Goal: Task Accomplishment & Management: Manage account settings

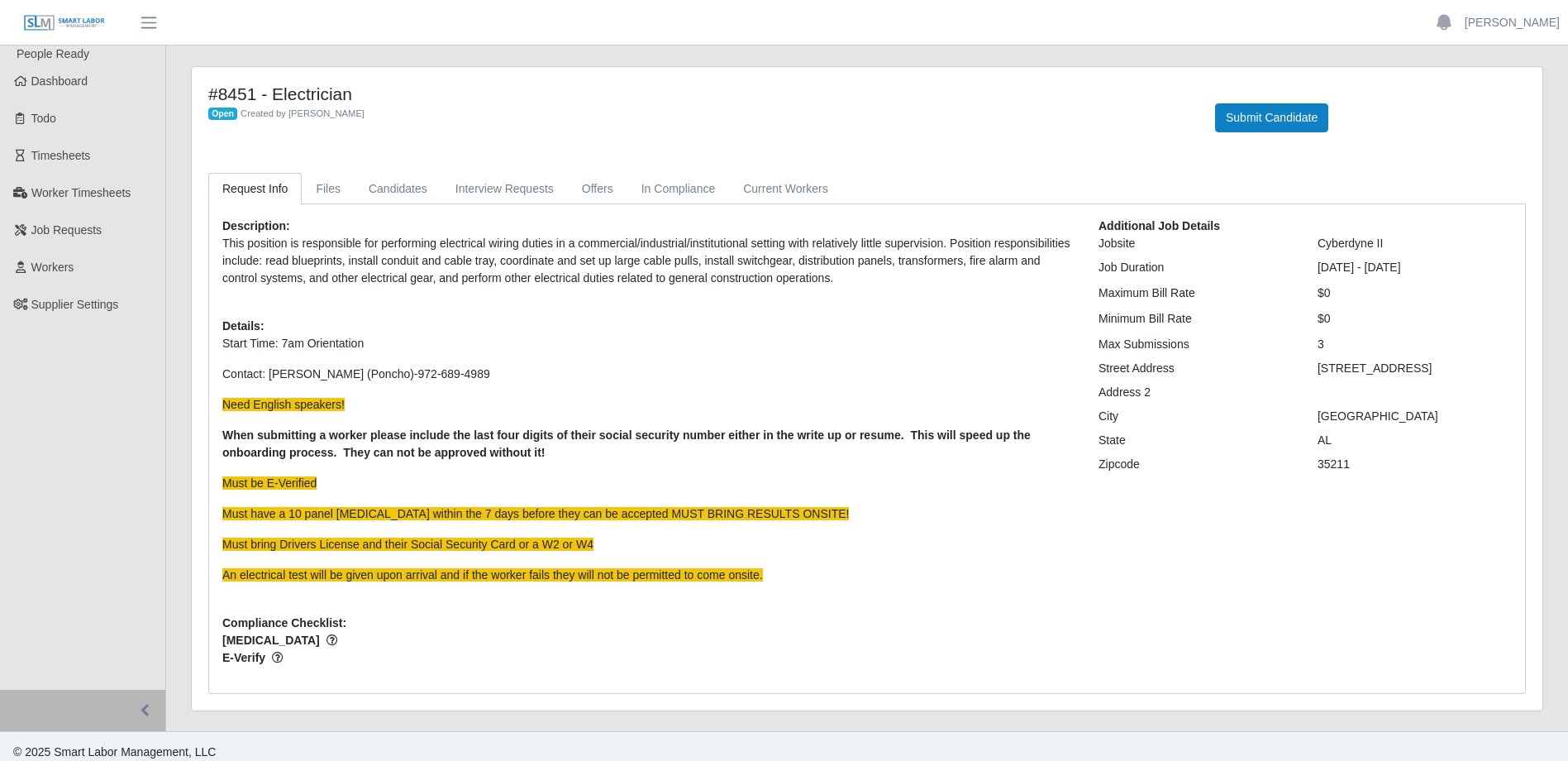
scroll to position [12, 0]
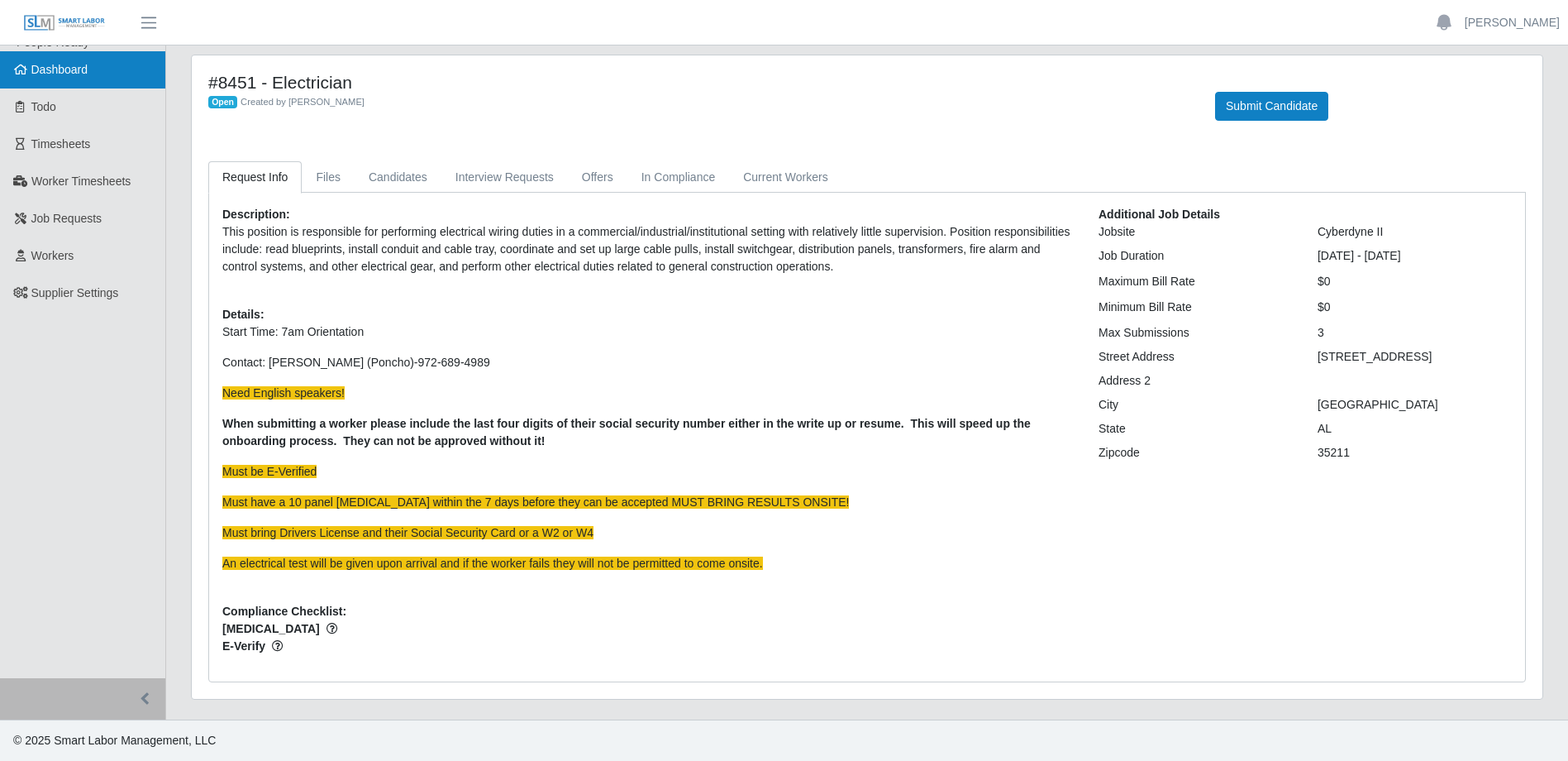
click at [78, 80] on link "Dashboard" at bounding box center [82, 70] width 165 height 37
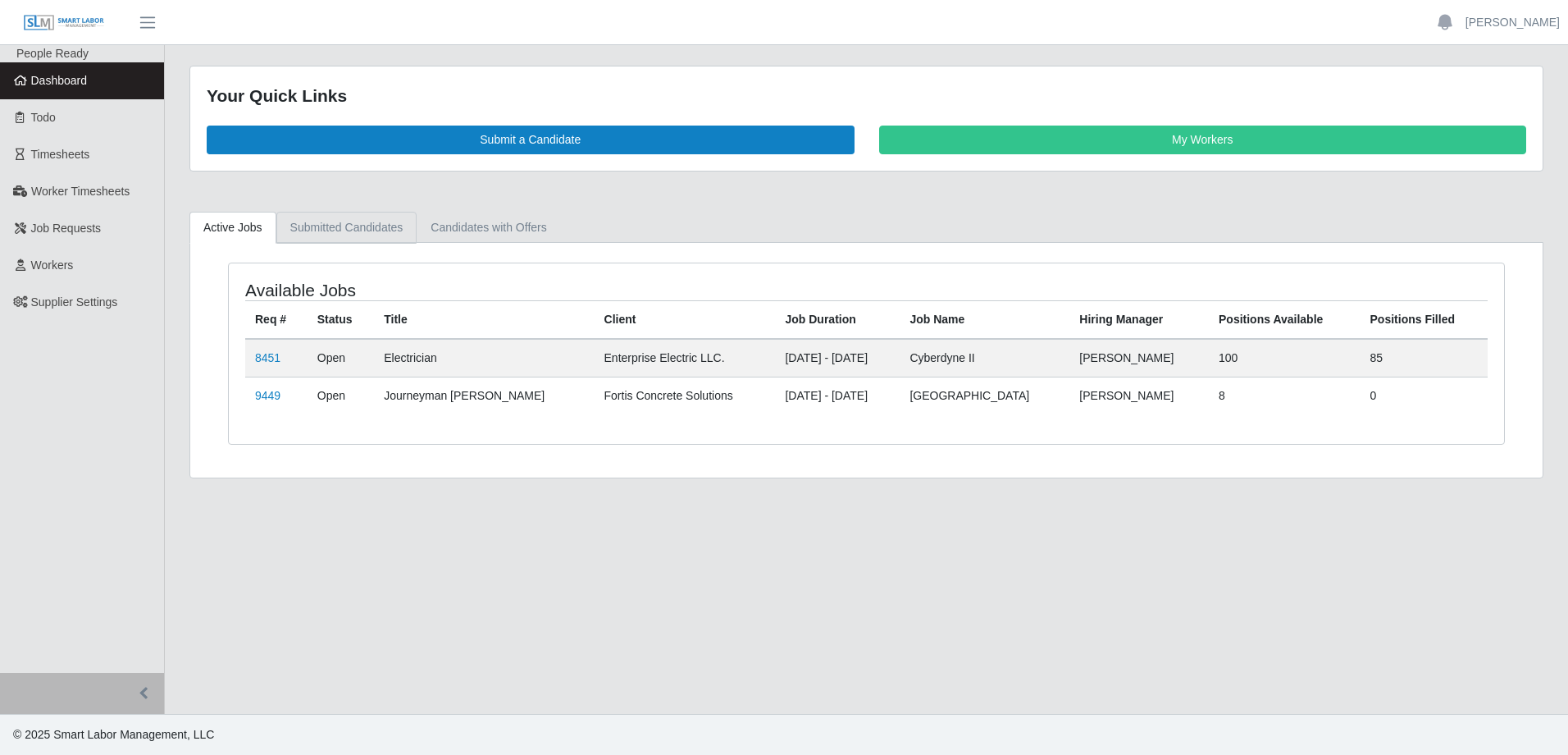
click at [349, 237] on link "Submitted Candidates" at bounding box center [346, 228] width 141 height 32
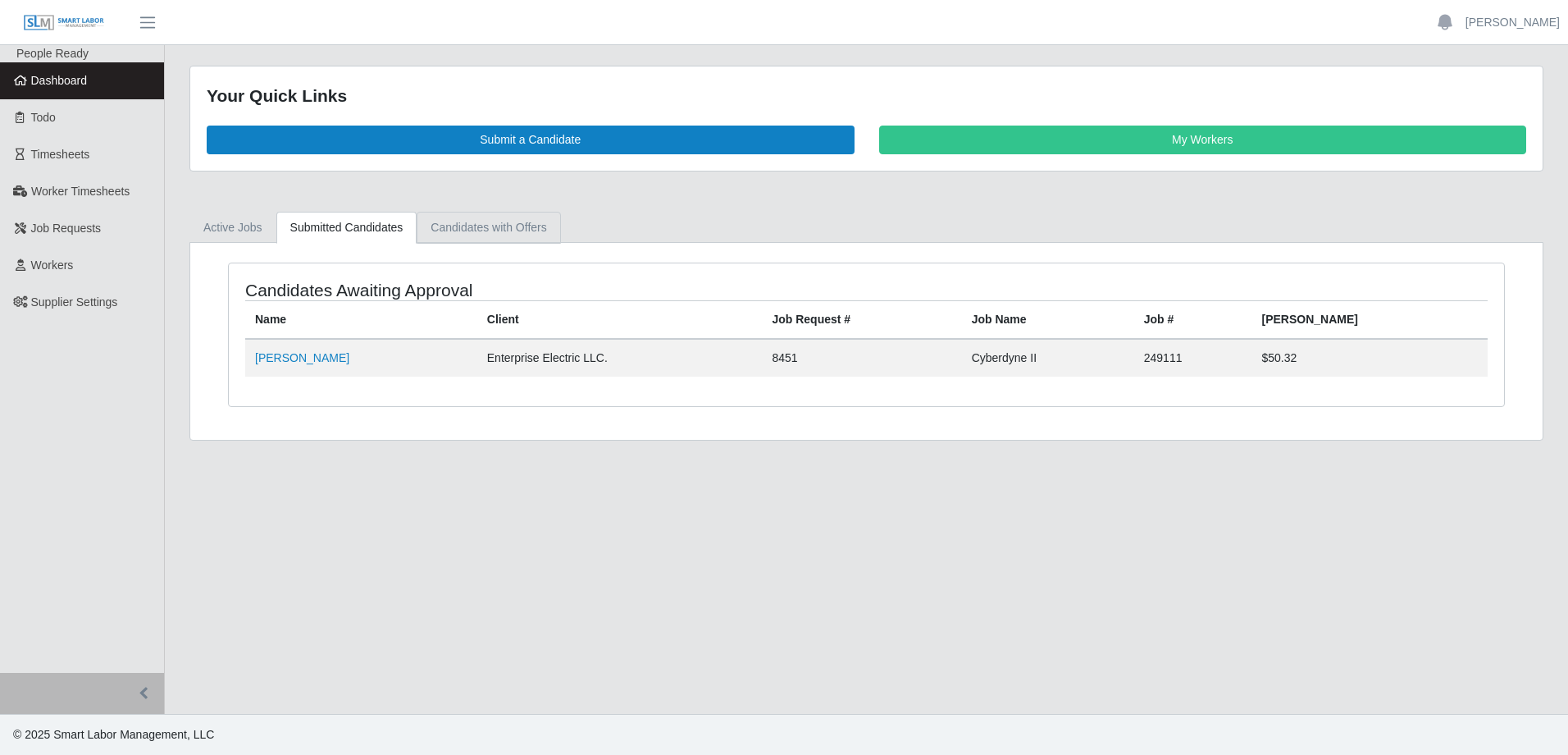
click at [481, 230] on link "Candidates with Offers" at bounding box center [488, 228] width 143 height 32
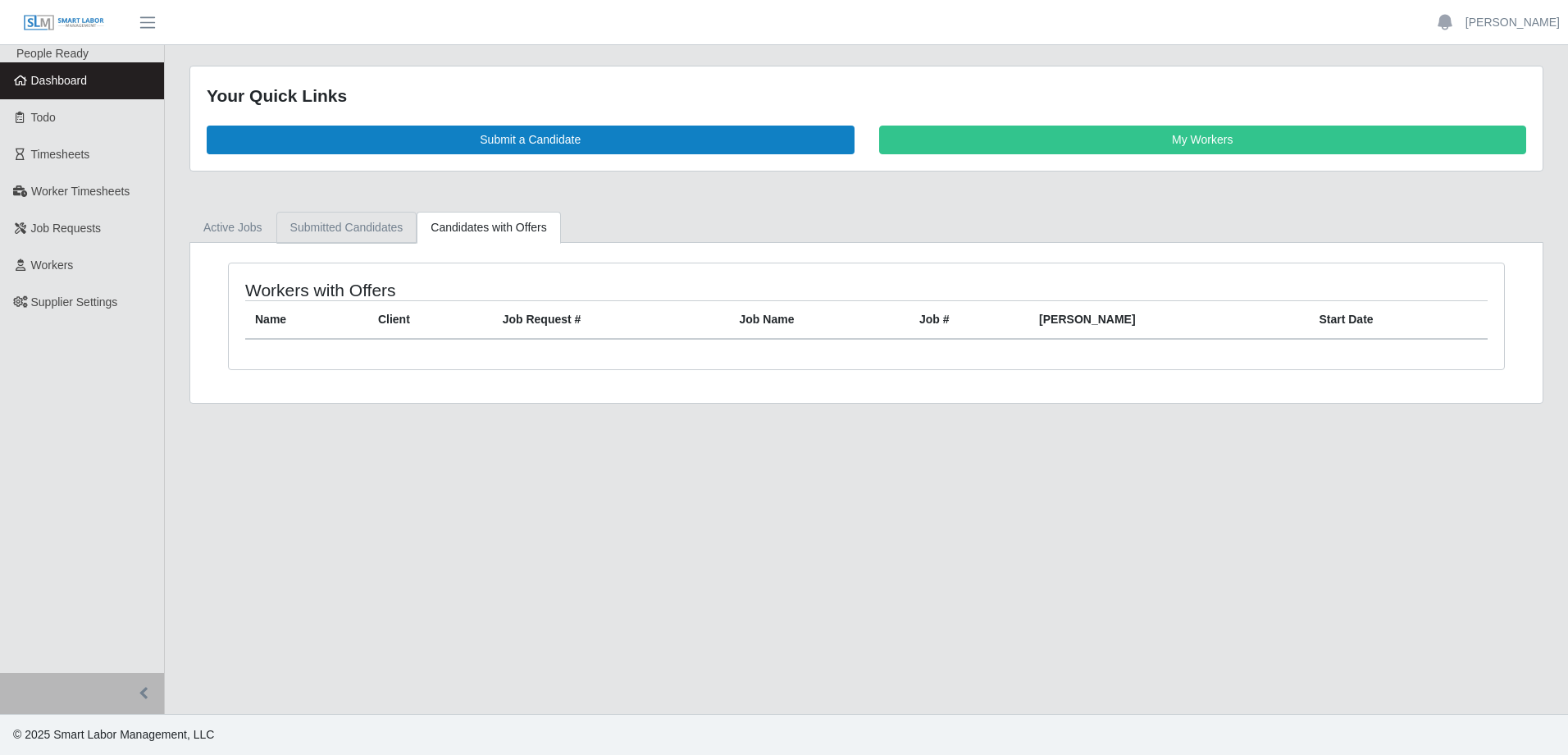
click at [280, 233] on link "Submitted Candidates" at bounding box center [346, 228] width 141 height 32
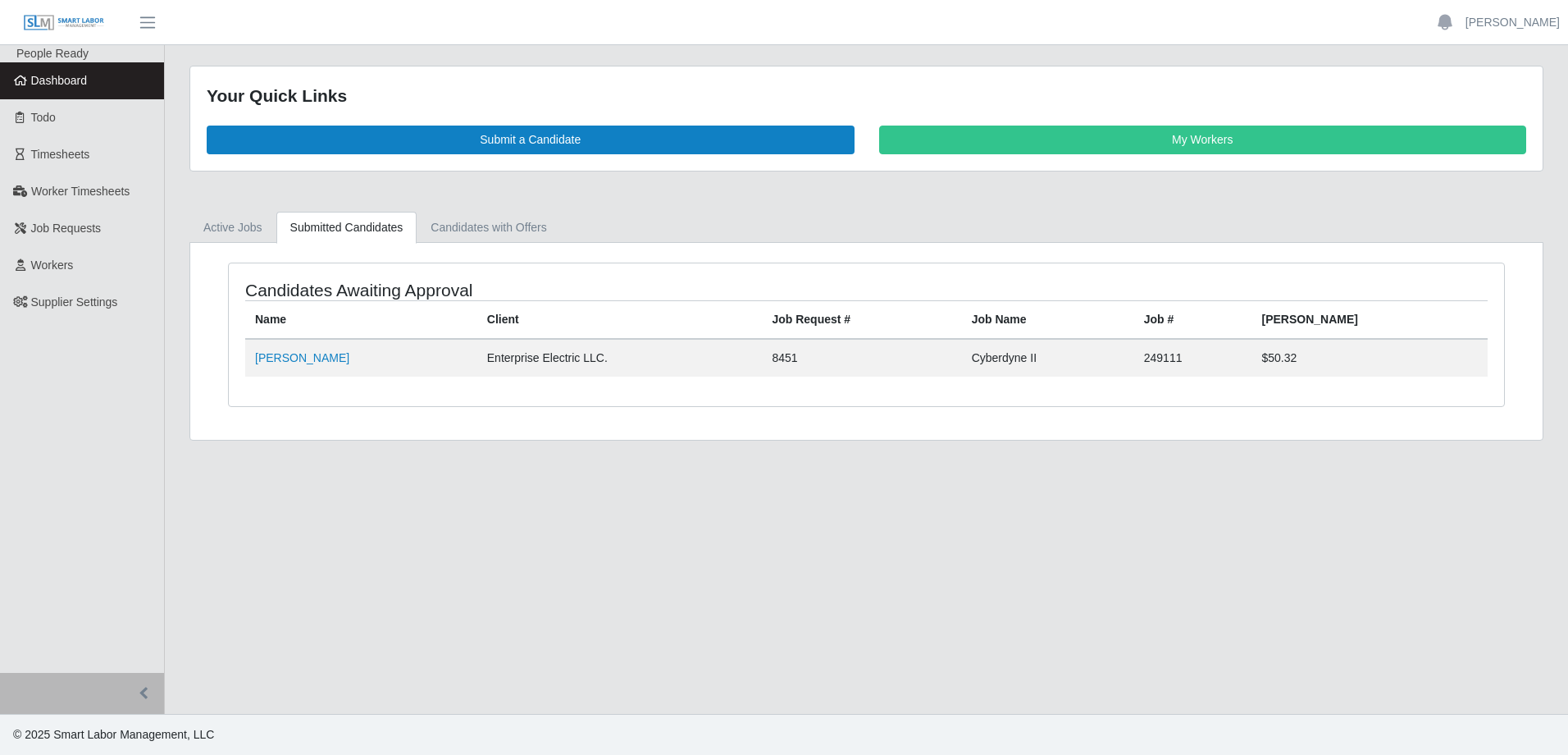
click at [110, 56] on li "People Ready" at bounding box center [91, 54] width 148 height 18
click at [99, 78] on link "Dashboard" at bounding box center [82, 81] width 164 height 37
click at [269, 271] on div "Candidates Awaiting Approval Name Client Job Request # Job Name Job # Bill Rate…" at bounding box center [866, 334] width 1275 height 143
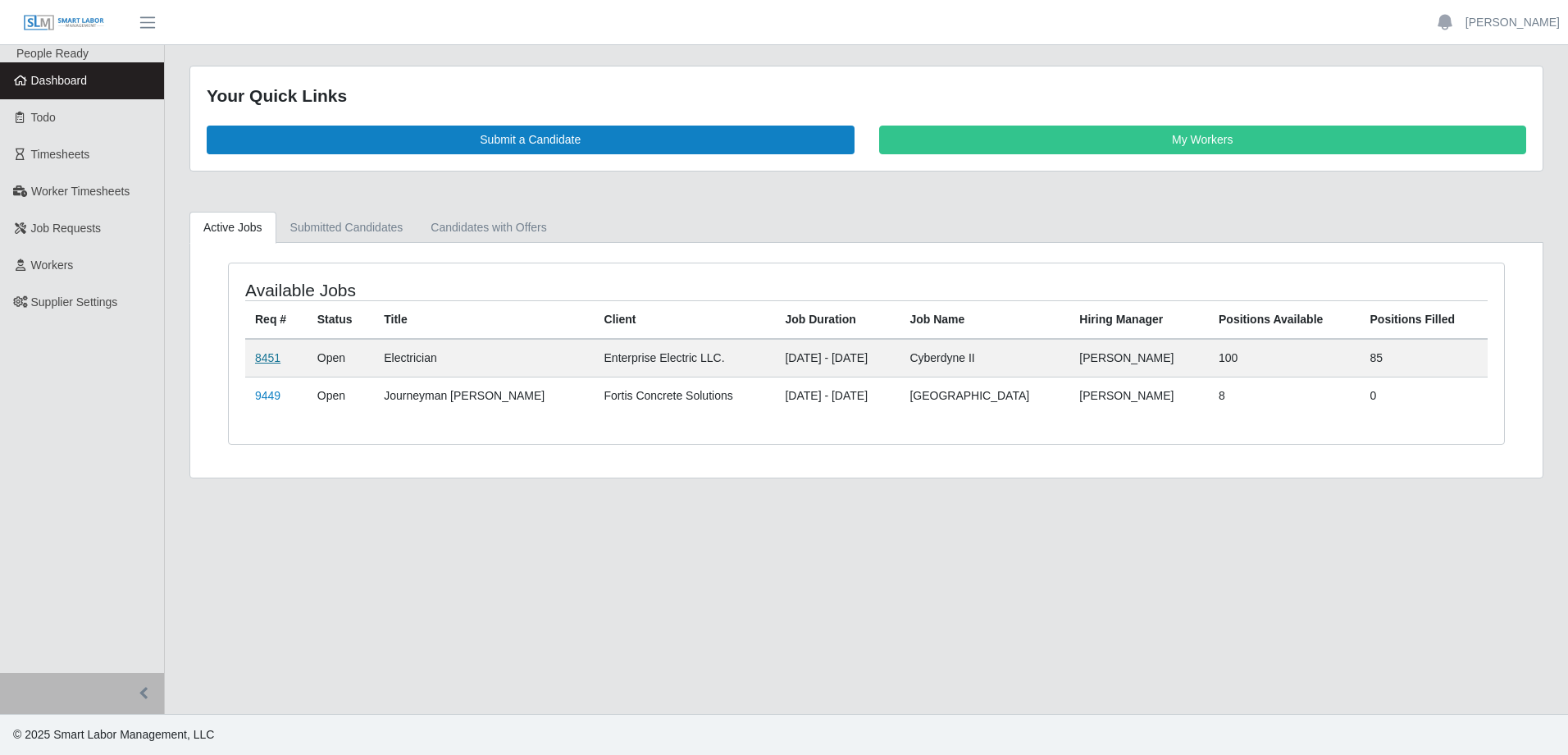
click at [266, 362] on link "8451" at bounding box center [267, 357] width 26 height 13
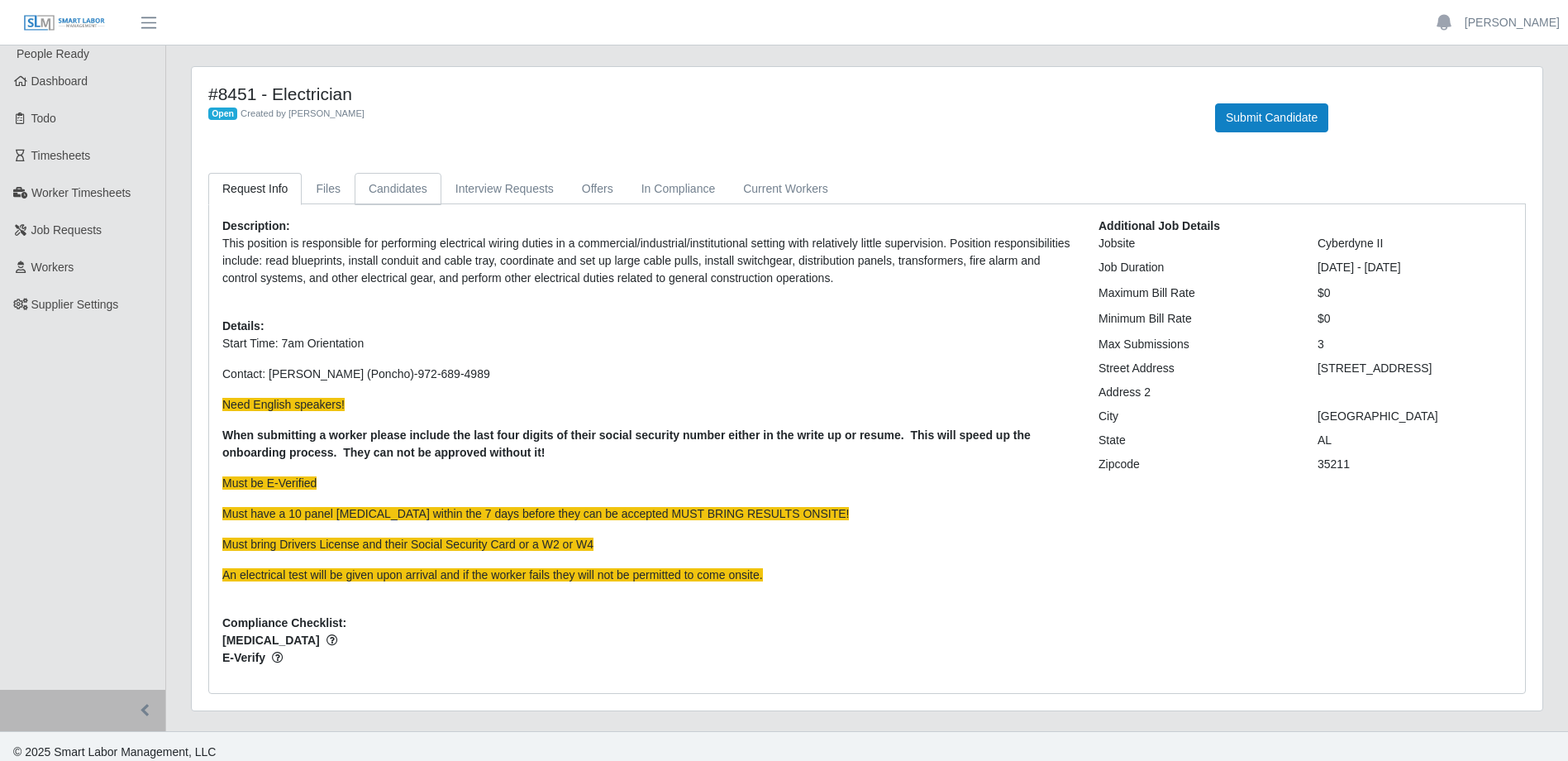
click at [378, 190] on link "Candidates" at bounding box center [398, 189] width 87 height 32
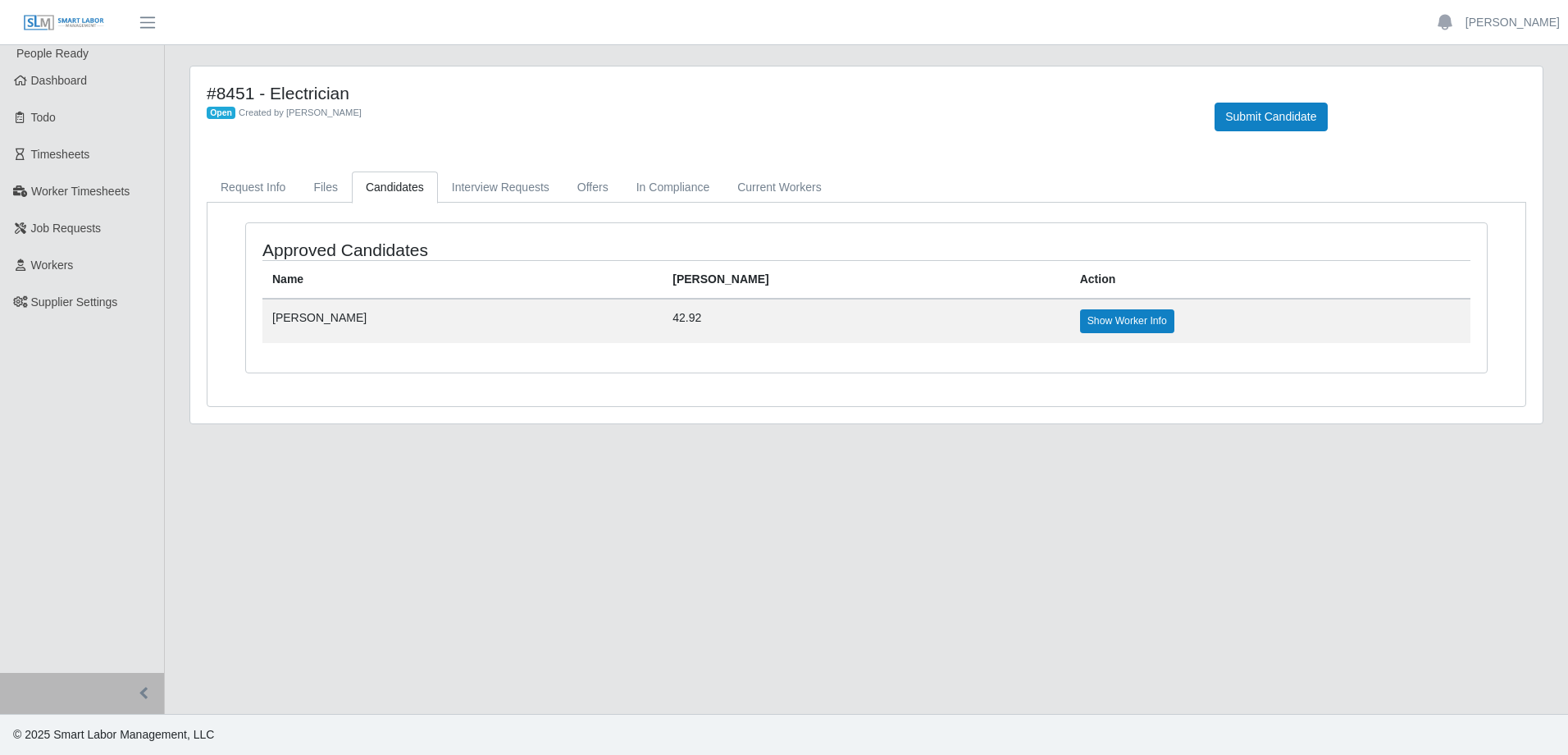
click at [1464, 75] on div "#8451 - Electrician Open Created by [PERSON_NAME] Submit Candidate Request Info…" at bounding box center [866, 246] width 1353 height 357
click at [319, 188] on link "Files" at bounding box center [325, 187] width 53 height 32
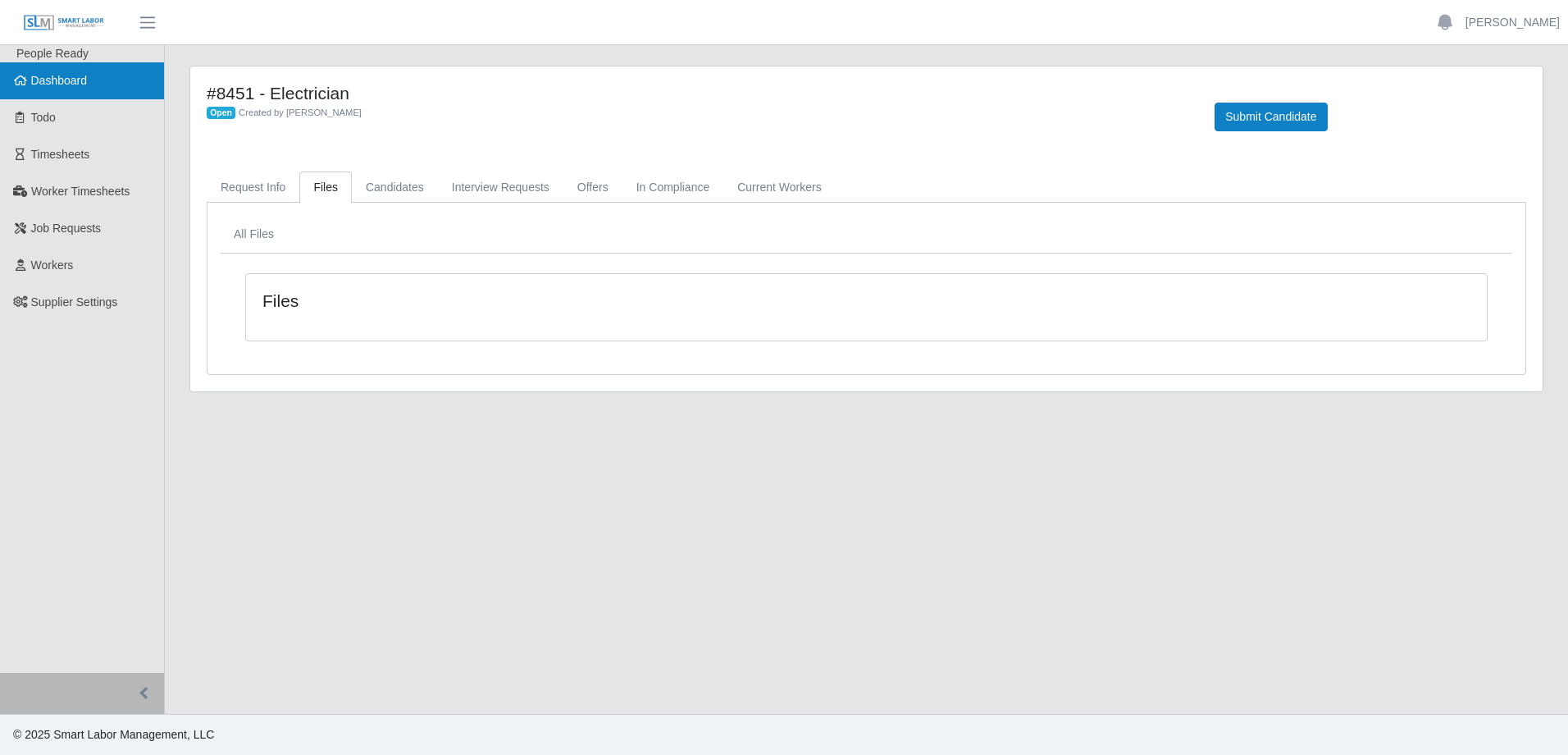
click at [48, 84] on span "Dashboard" at bounding box center [59, 80] width 56 height 13
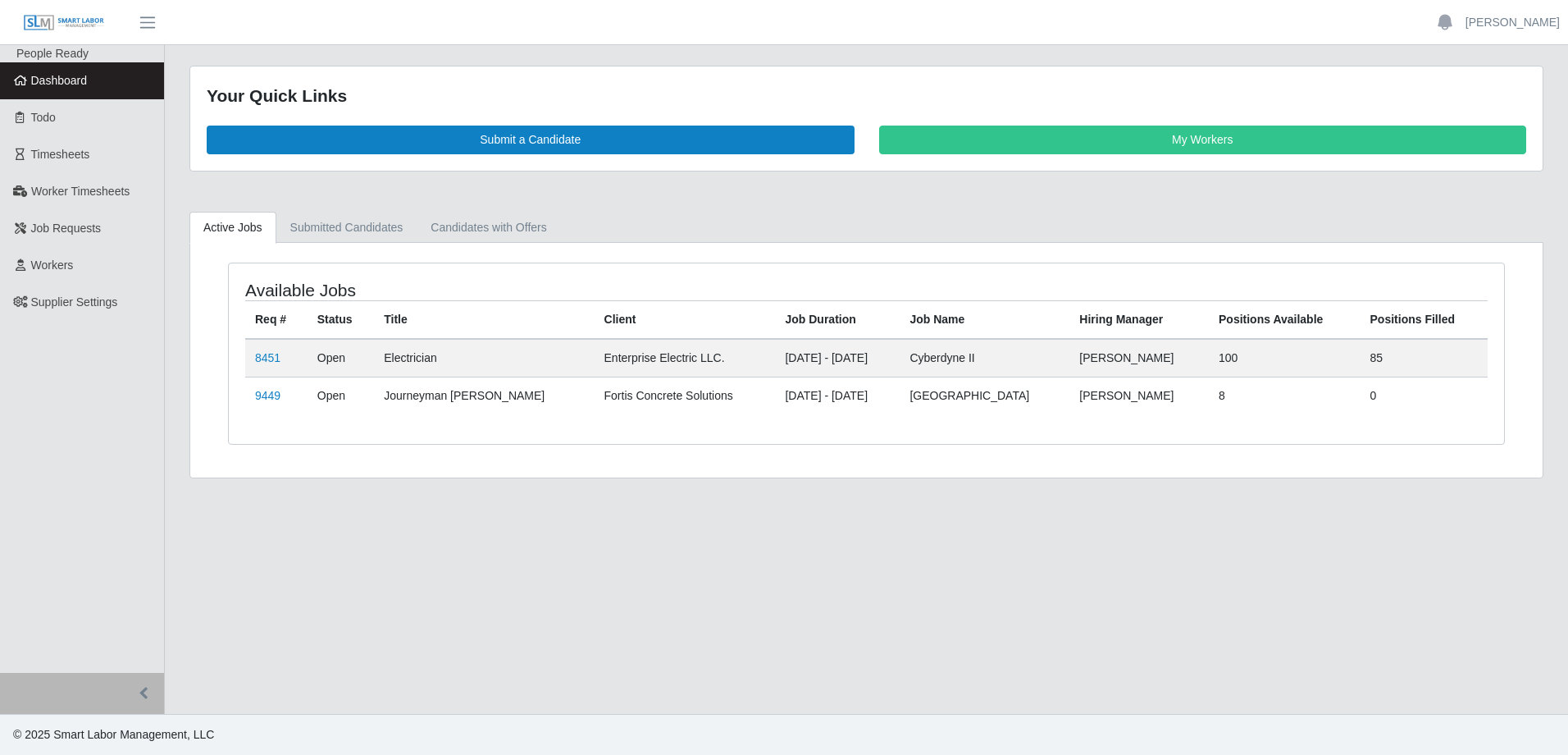
click at [252, 364] on td "8451" at bounding box center [276, 358] width 62 height 39
click at [264, 362] on link "8451" at bounding box center [267, 357] width 26 height 13
